Goal: Find specific page/section: Find specific page/section

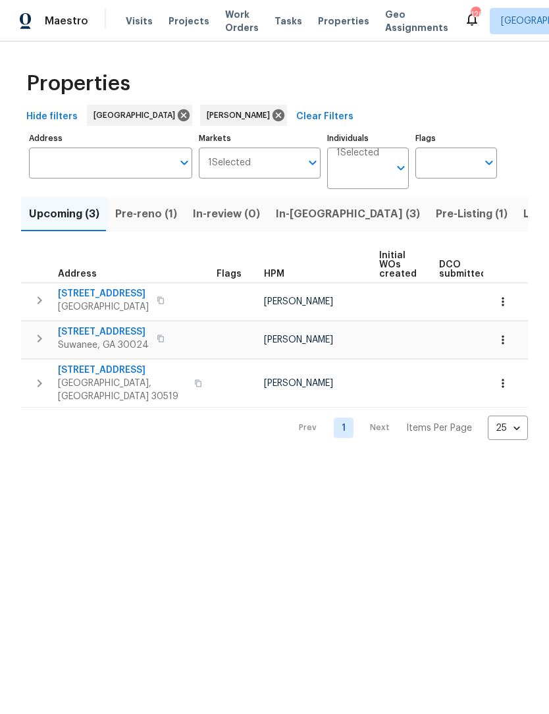
click at [523, 213] on span "Listed (12)" at bounding box center [550, 214] width 54 height 18
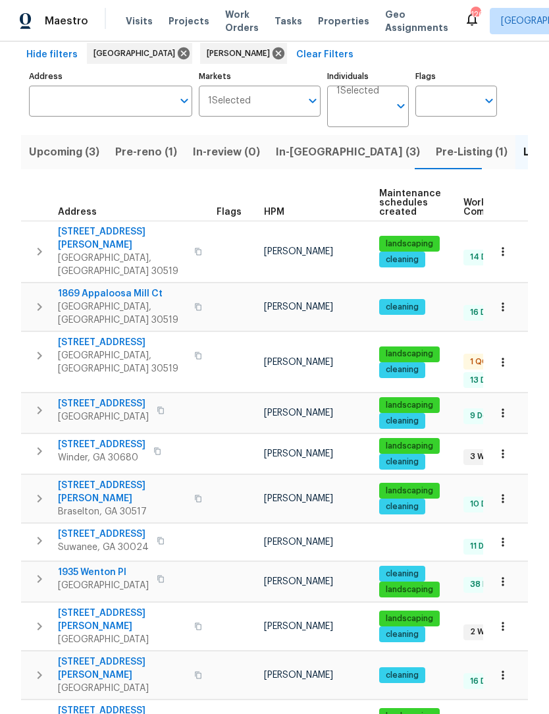
scroll to position [61, 0]
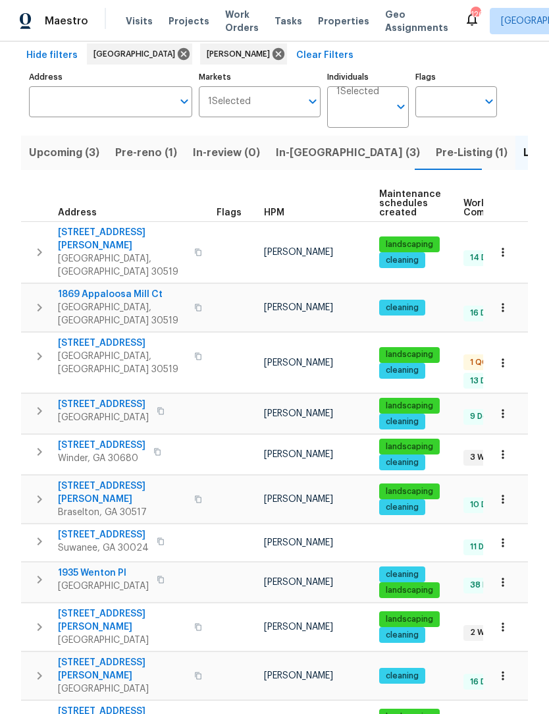
click at [500, 440] on button "button" at bounding box center [502, 454] width 29 height 29
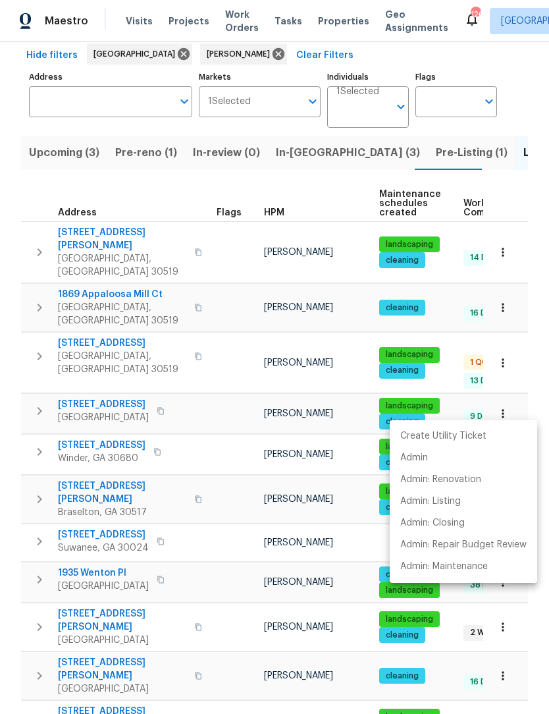
click at [118, 362] on div at bounding box center [274, 357] width 549 height 714
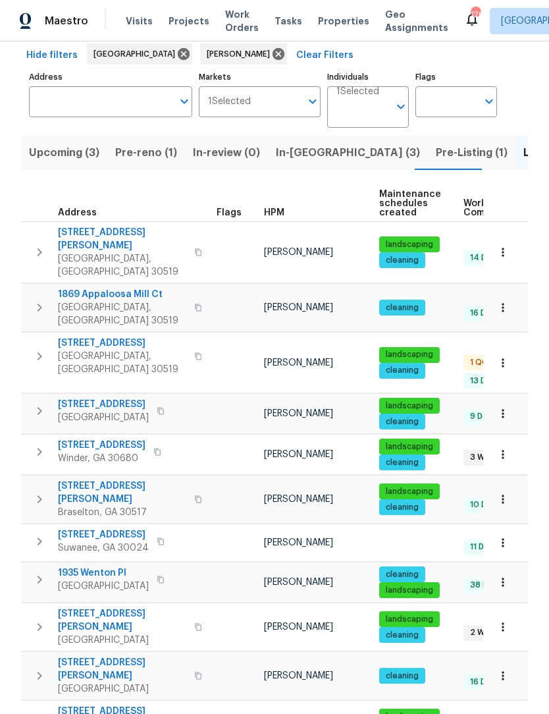
click at [119, 398] on span "670 Spring Forest Dr" at bounding box center [103, 404] width 91 height 13
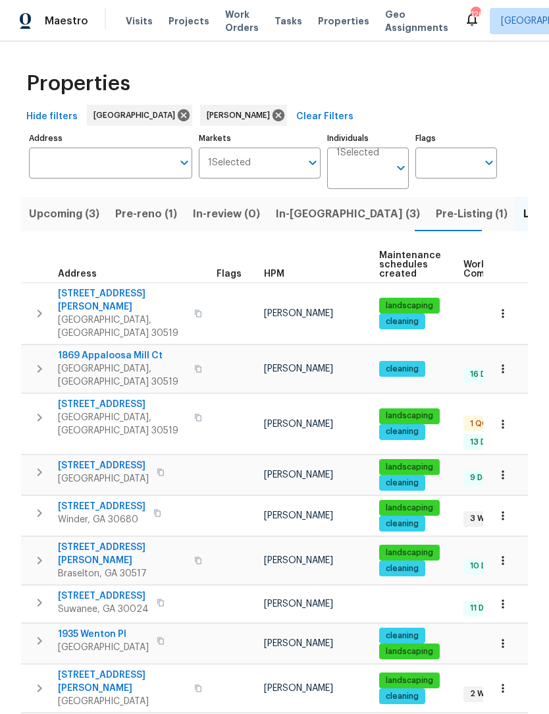
click at [523, 217] on span "Listed (12)" at bounding box center [550, 214] width 54 height 18
click at [109, 500] on span "[STREET_ADDRESS]" at bounding box center [102, 506] width 88 height 13
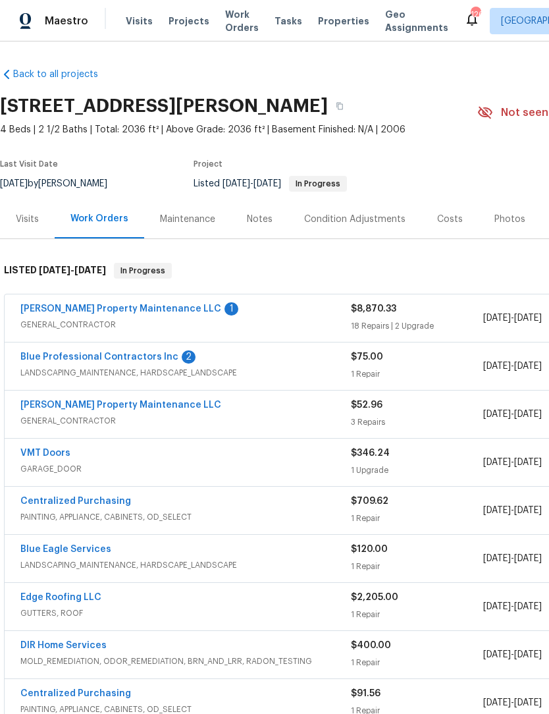
click at [132, 310] on link "Glen Property Maintenance LLC" at bounding box center [120, 308] width 201 height 9
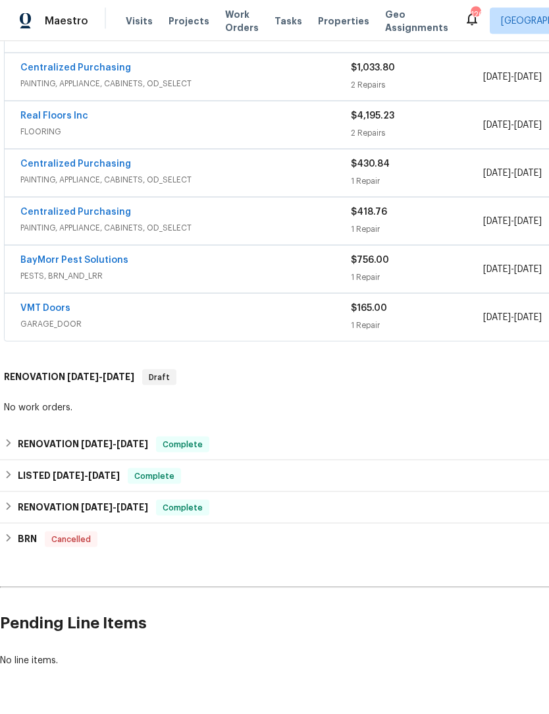
scroll to position [720, 0]
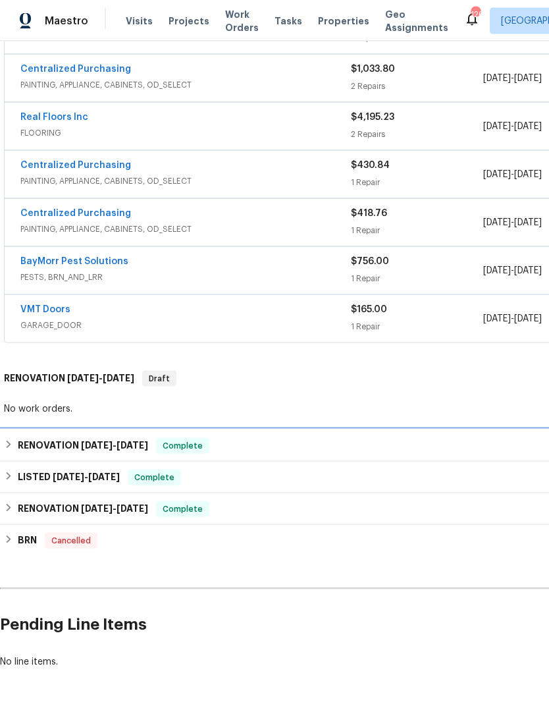
click at [11, 448] on icon at bounding box center [8, 444] width 9 height 9
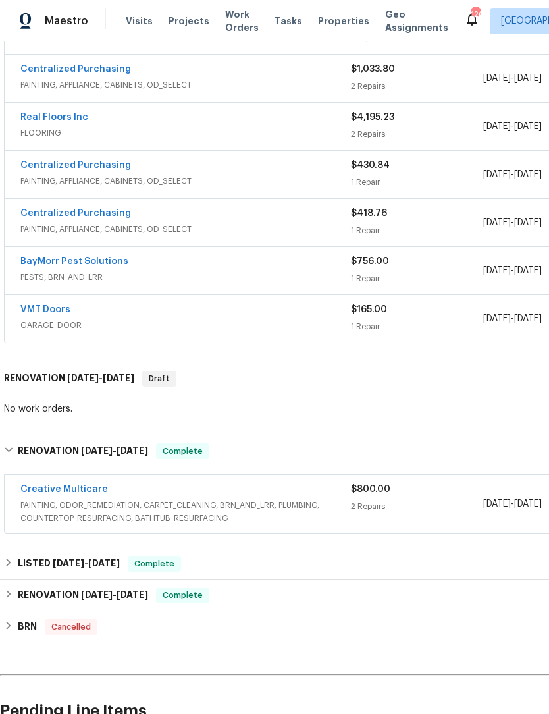
click at [57, 492] on link "Creative Multicare" at bounding box center [64, 489] width 88 height 9
